Goal: Check status: Check status

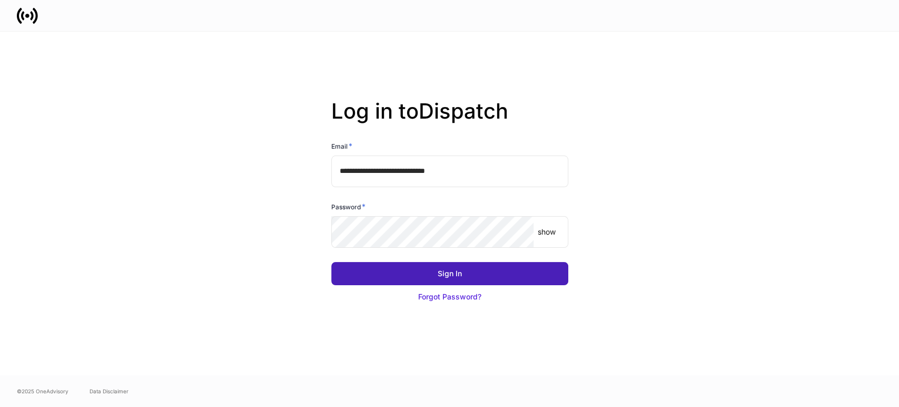
click at [408, 271] on button "Sign In" at bounding box center [449, 273] width 237 height 23
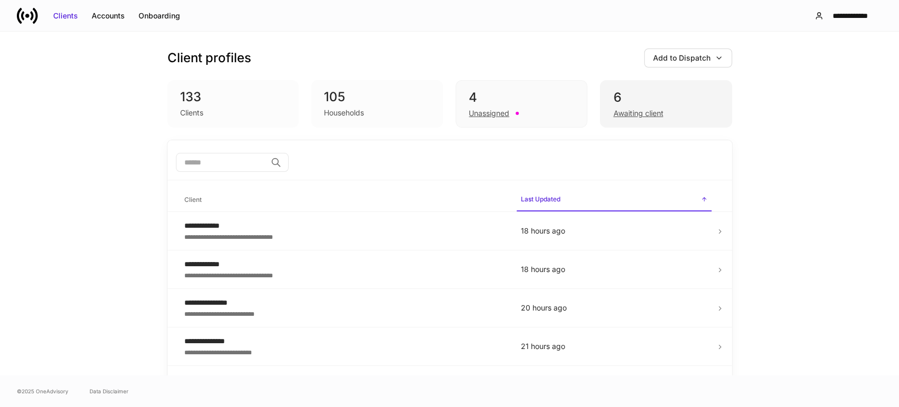
click at [615, 112] on div "Awaiting client" at bounding box center [638, 113] width 50 height 11
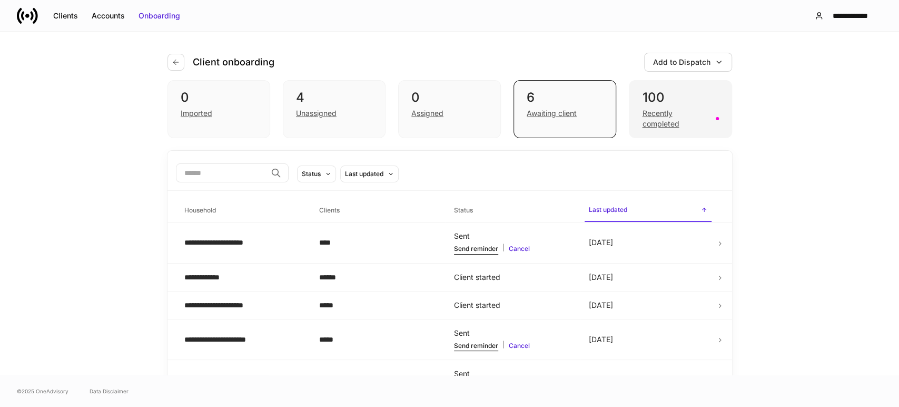
click at [668, 124] on div "Recently completed" at bounding box center [675, 118] width 67 height 21
